Goal: Transaction & Acquisition: Purchase product/service

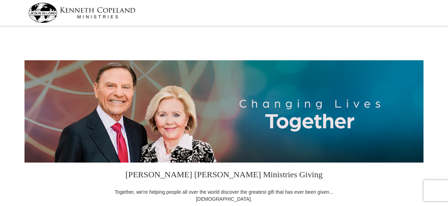
select select "[GEOGRAPHIC_DATA]"
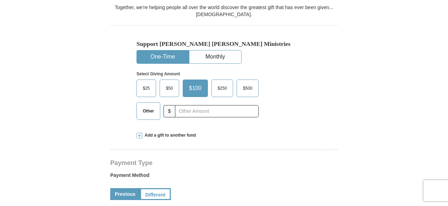
scroll to position [185, 0]
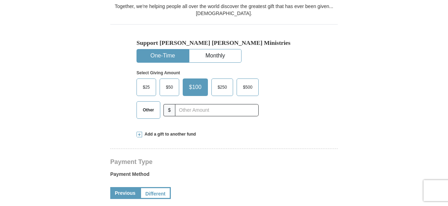
click at [244, 85] on span "$500" at bounding box center [247, 87] width 16 height 10
click at [0, 0] on input "$500" at bounding box center [0, 0] width 0 height 0
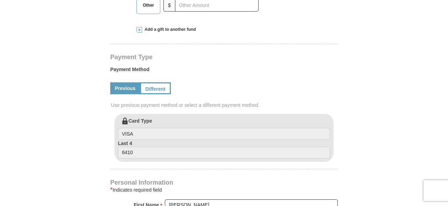
scroll to position [297, 0]
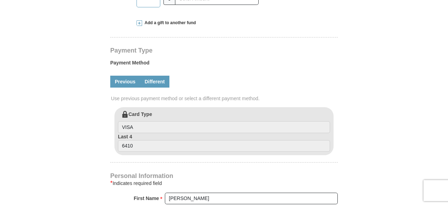
click at [158, 83] on link "Different" at bounding box center [154, 82] width 29 height 12
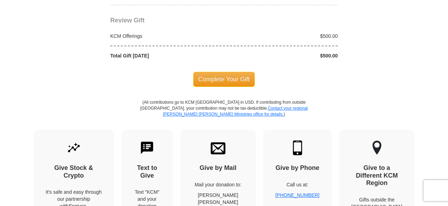
scroll to position [742, 0]
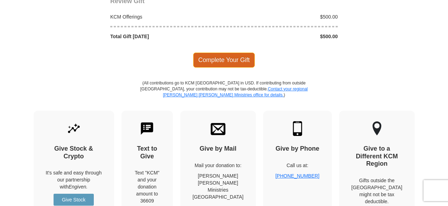
click at [227, 59] on span "Complete Your Gift" at bounding box center [224, 59] width 62 height 15
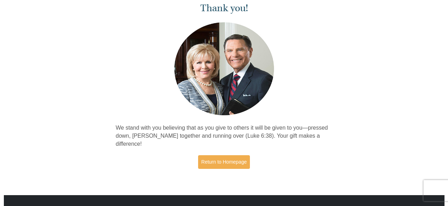
scroll to position [74, 0]
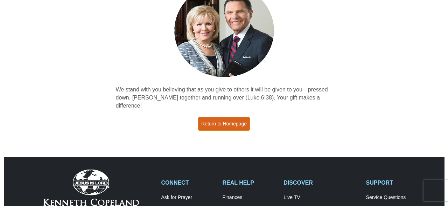
click at [234, 117] on link "Return to Homepage" at bounding box center [224, 124] width 52 height 14
